Goal: Task Accomplishment & Management: Manage account settings

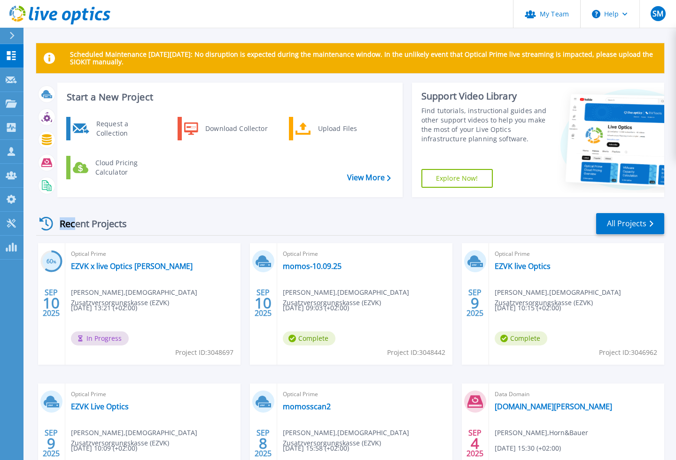
drag, startPoint x: 128, startPoint y: 224, endPoint x: 74, endPoint y: 225, distance: 54.0
click at [75, 225] on div "Recent Projects" at bounding box center [87, 223] width 103 height 23
click at [61, 224] on div "Recent Projects" at bounding box center [87, 223] width 103 height 23
drag, startPoint x: 60, startPoint y: 224, endPoint x: 116, endPoint y: 226, distance: 55.9
click at [116, 226] on div "Recent Projects" at bounding box center [87, 223] width 103 height 23
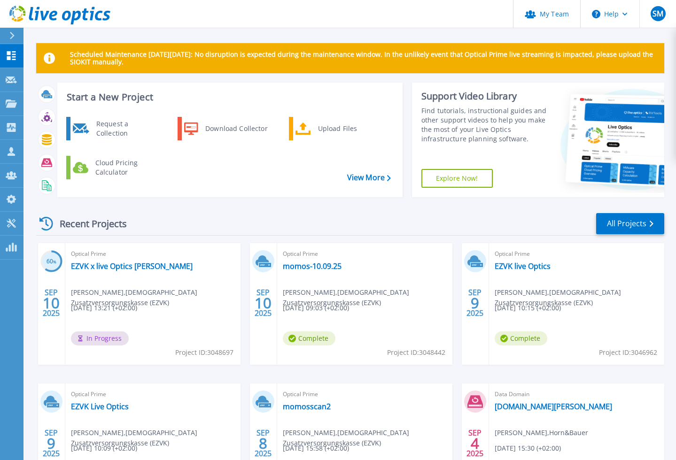
drag, startPoint x: 128, startPoint y: 226, endPoint x: 60, endPoint y: 225, distance: 68.1
click at [61, 225] on div "Recent Projects" at bounding box center [87, 223] width 103 height 23
click at [60, 225] on div "Recent Projects" at bounding box center [87, 223] width 103 height 23
drag, startPoint x: 61, startPoint y: 224, endPoint x: 112, endPoint y: 227, distance: 51.7
click at [112, 227] on div "Recent Projects" at bounding box center [87, 223] width 103 height 23
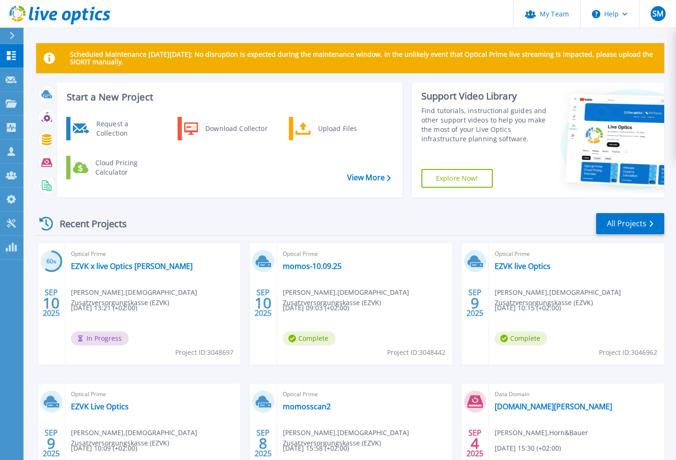
click at [129, 226] on div "Recent Projects" at bounding box center [87, 223] width 103 height 23
drag, startPoint x: 129, startPoint y: 226, endPoint x: 63, endPoint y: 225, distance: 66.2
click at [63, 226] on div "Recent Projects" at bounding box center [87, 223] width 103 height 23
drag, startPoint x: 61, startPoint y: 225, endPoint x: 67, endPoint y: 225, distance: 5.6
click at [64, 225] on div "Recent Projects" at bounding box center [87, 223] width 103 height 23
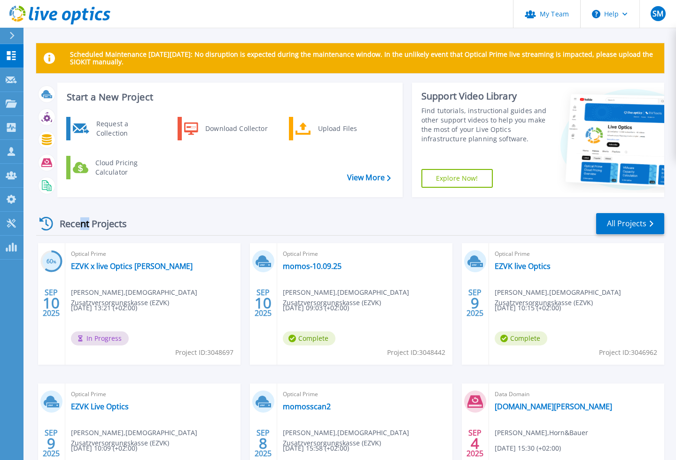
drag, startPoint x: 83, startPoint y: 226, endPoint x: 91, endPoint y: 226, distance: 8.0
click at [87, 226] on div "Recent Projects" at bounding box center [87, 223] width 103 height 23
drag, startPoint x: 126, startPoint y: 226, endPoint x: 61, endPoint y: 226, distance: 64.8
click at [61, 226] on div "Recent Projects" at bounding box center [87, 223] width 103 height 23
drag, startPoint x: 61, startPoint y: 225, endPoint x: 117, endPoint y: 226, distance: 56.3
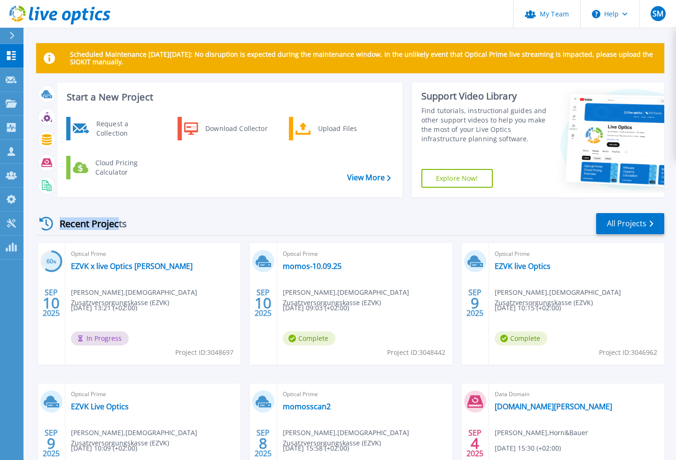
click at [117, 226] on div "Recent Projects" at bounding box center [87, 223] width 103 height 23
drag, startPoint x: 117, startPoint y: 226, endPoint x: 123, endPoint y: 226, distance: 5.6
click at [121, 226] on div "Recent Projects" at bounding box center [87, 223] width 103 height 23
drag, startPoint x: 125, startPoint y: 226, endPoint x: 135, endPoint y: 228, distance: 9.6
click at [135, 228] on div "Recent Projects" at bounding box center [87, 223] width 103 height 23
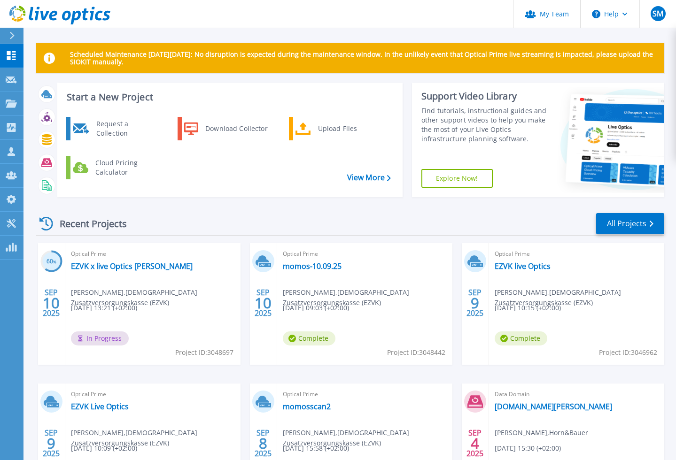
click at [130, 227] on div "Recent Projects" at bounding box center [87, 223] width 103 height 23
click at [126, 228] on div "Recent Projects" at bounding box center [87, 223] width 103 height 23
click at [113, 226] on div "Recent Projects" at bounding box center [87, 223] width 103 height 23
drag, startPoint x: 134, startPoint y: 225, endPoint x: 123, endPoint y: 225, distance: 10.3
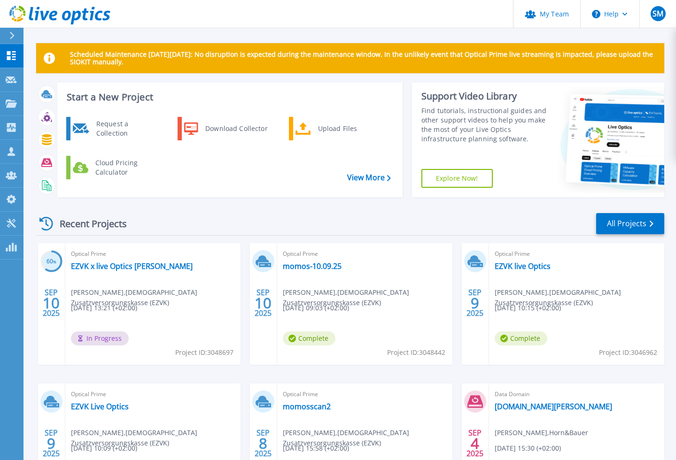
click at [123, 225] on div "Recent Projects" at bounding box center [87, 223] width 103 height 23
drag, startPoint x: 92, startPoint y: 225, endPoint x: 119, endPoint y: 224, distance: 27.7
click at [95, 224] on div "Recent Projects" at bounding box center [87, 223] width 103 height 23
click at [135, 225] on div "Recent Projects" at bounding box center [87, 223] width 103 height 23
drag, startPoint x: 128, startPoint y: 225, endPoint x: 81, endPoint y: 225, distance: 46.9
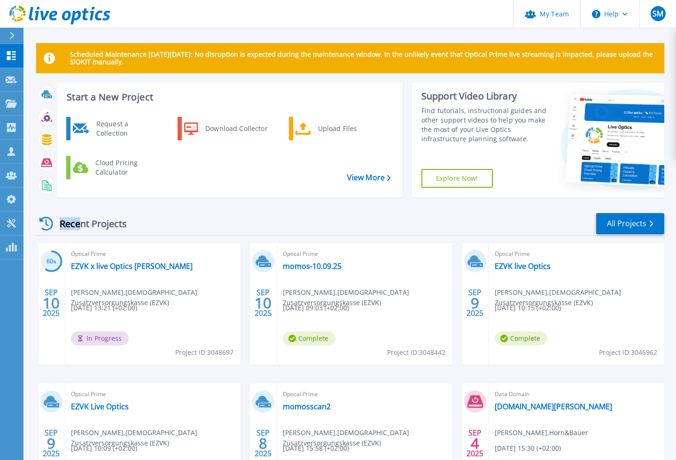
click at [81, 225] on div "Recent Projects" at bounding box center [87, 223] width 103 height 23
drag, startPoint x: 61, startPoint y: 225, endPoint x: 128, endPoint y: 227, distance: 66.7
click at [128, 227] on div "Recent Projects" at bounding box center [87, 223] width 103 height 23
click at [127, 227] on div "Recent Projects" at bounding box center [87, 223] width 103 height 23
drag, startPoint x: 64, startPoint y: 225, endPoint x: 127, endPoint y: 227, distance: 62.5
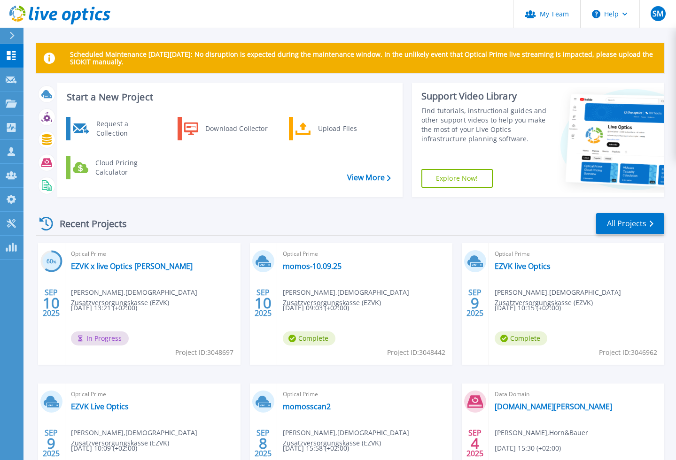
click at [127, 227] on div "Recent Projects" at bounding box center [87, 223] width 103 height 23
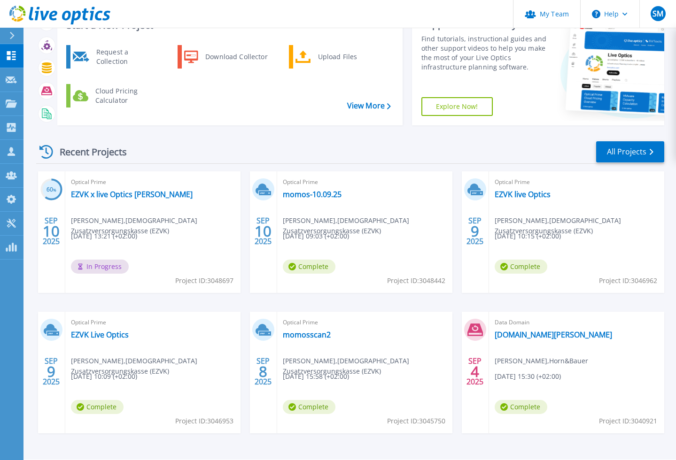
scroll to position [76, 0]
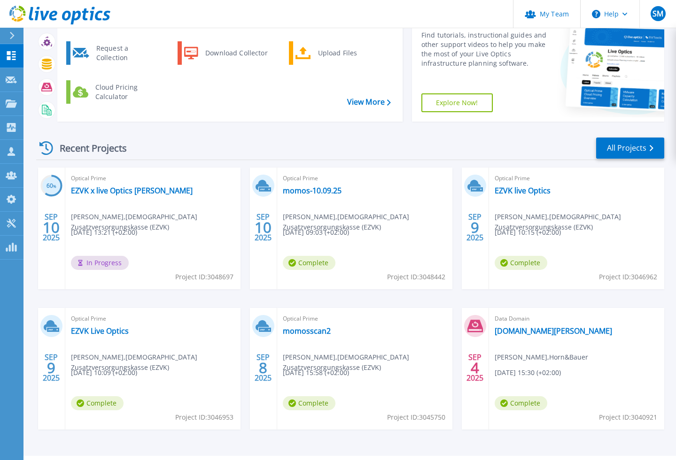
click at [145, 136] on div "Recent Projects All Projects 60 % SEP 10 2025 Optical Prime EZVK x live Optics …" at bounding box center [350, 292] width 628 height 327
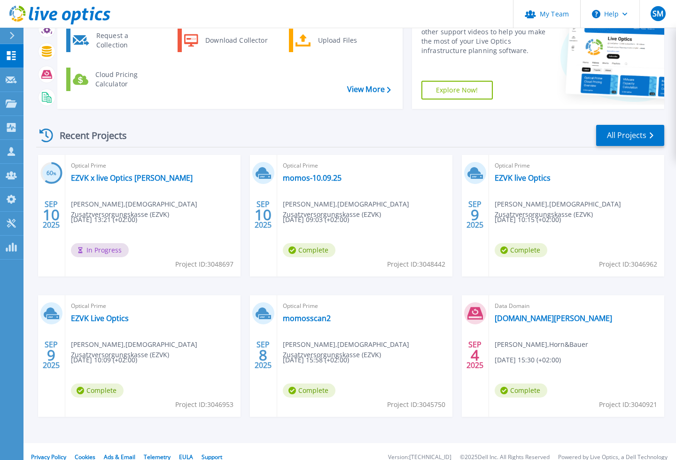
scroll to position [87, 0]
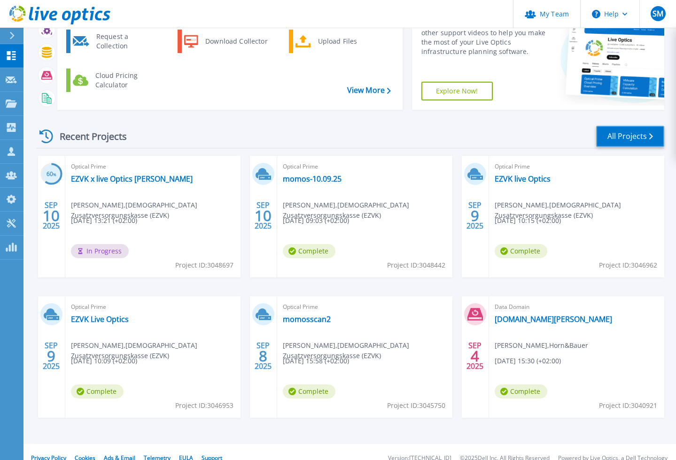
click at [612, 137] on link "All Projects" at bounding box center [630, 136] width 68 height 21
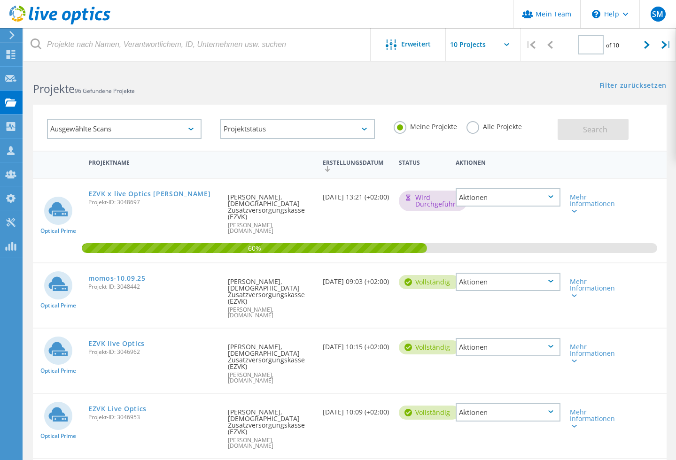
type input "1"
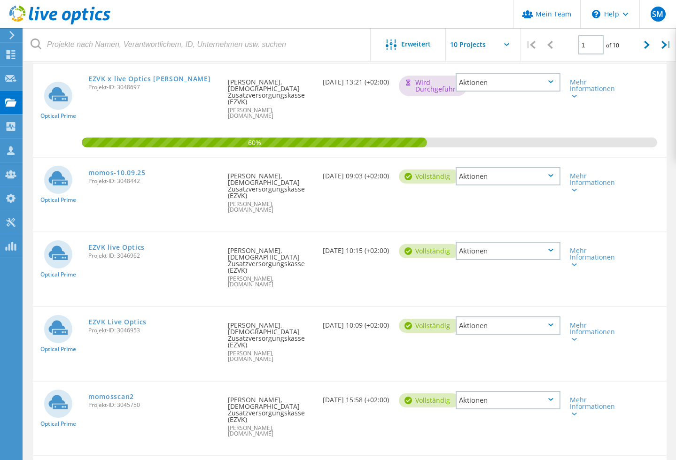
scroll to position [118, 0]
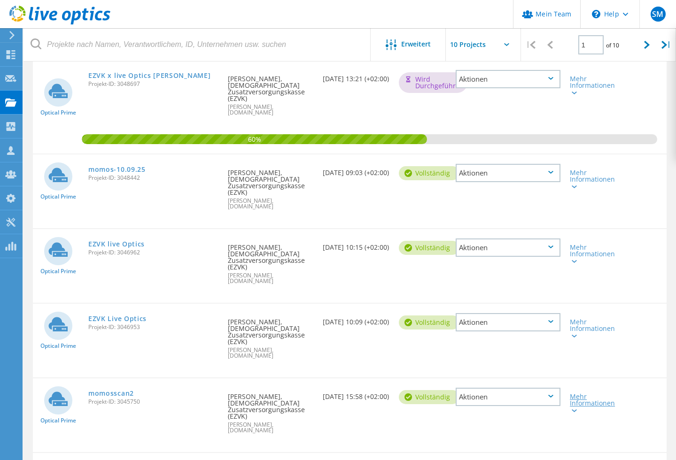
click at [573, 409] on icon at bounding box center [573, 410] width 5 height 3
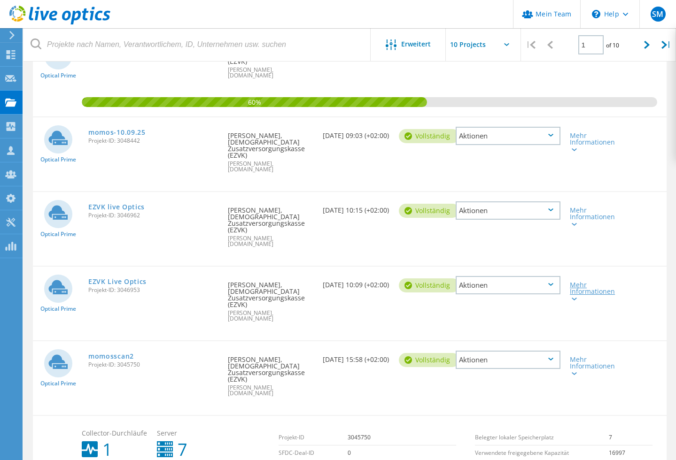
scroll to position [154, 0]
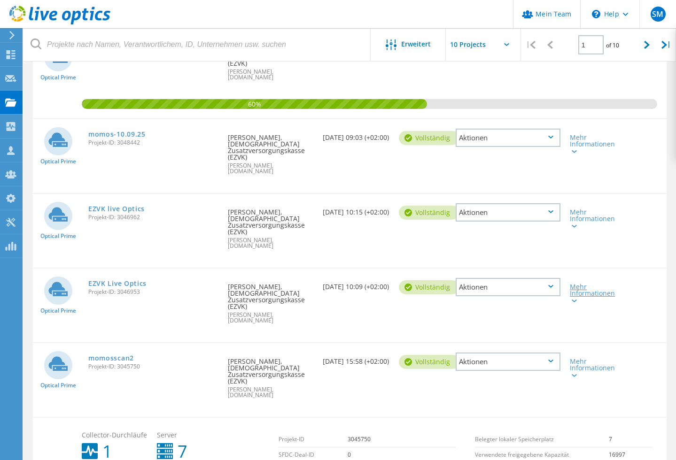
click at [573, 300] on icon at bounding box center [573, 301] width 5 height 3
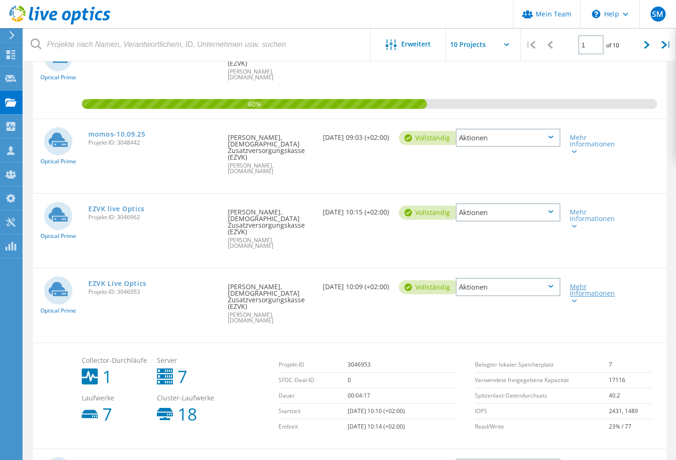
click at [573, 300] on icon at bounding box center [573, 301] width 5 height 3
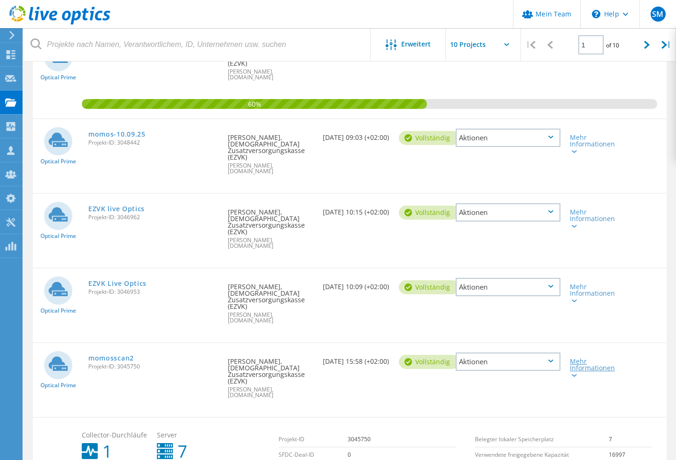
click at [573, 374] on icon at bounding box center [573, 375] width 5 height 3
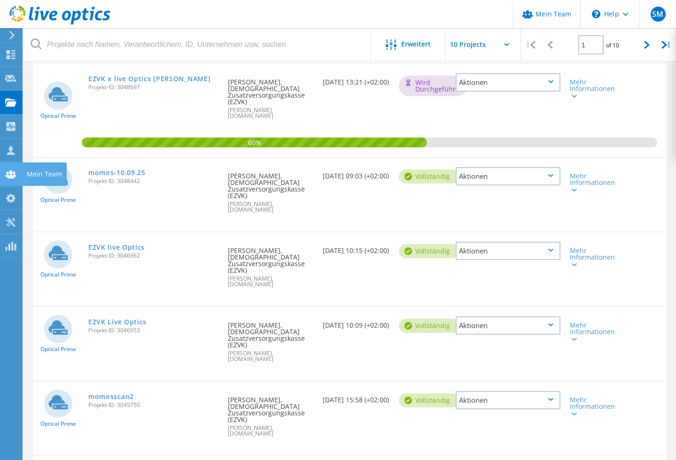
scroll to position [110, 0]
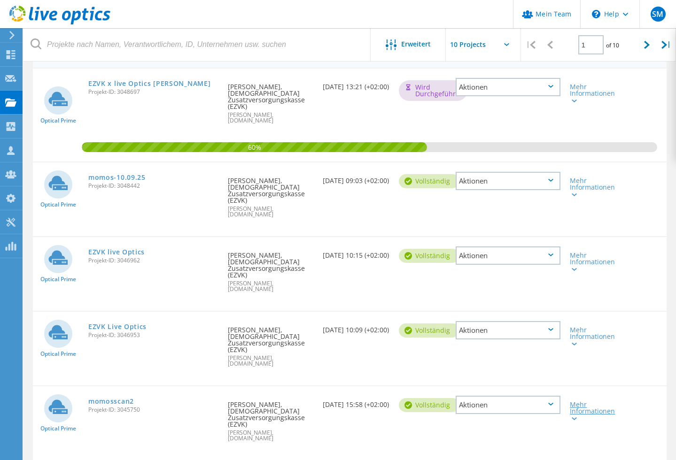
click at [574, 417] on icon at bounding box center [573, 418] width 5 height 3
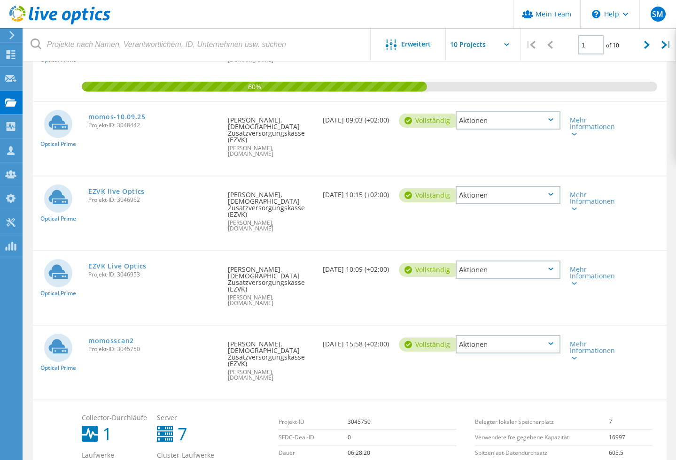
scroll to position [166, 0]
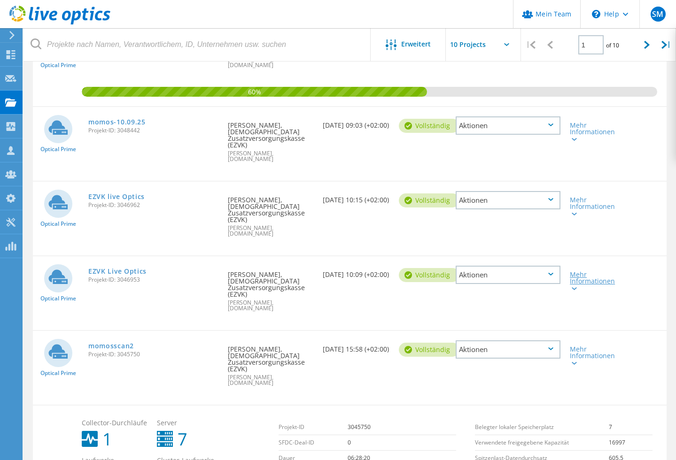
click at [575, 287] on icon at bounding box center [573, 288] width 5 height 3
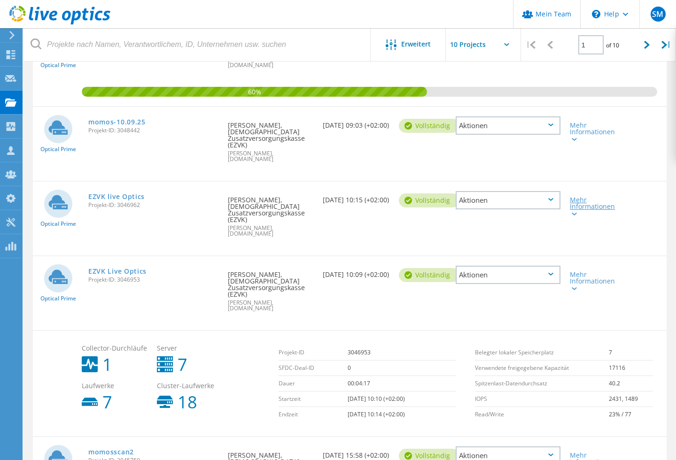
click at [572, 213] on icon at bounding box center [573, 214] width 5 height 3
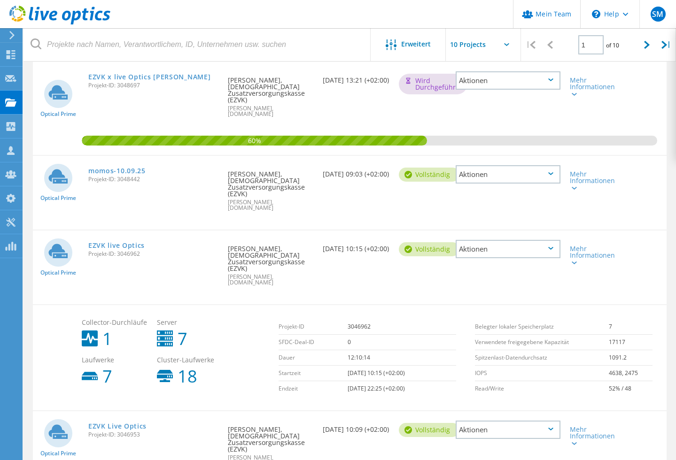
scroll to position [116, 0]
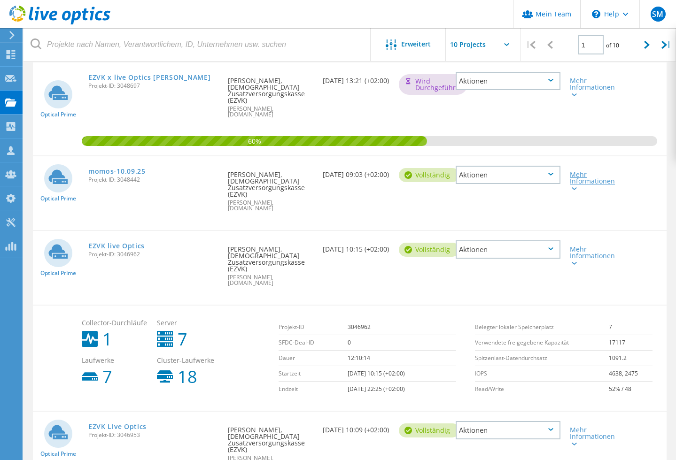
click at [572, 187] on icon at bounding box center [573, 188] width 5 height 3
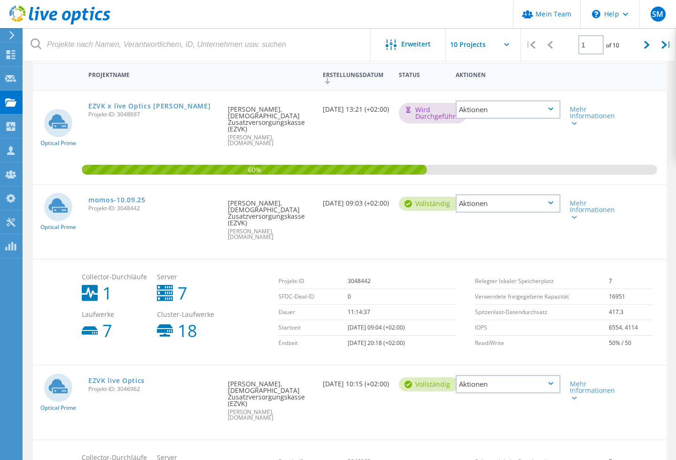
scroll to position [89, 0]
